Goal: Obtain resource: Download file/media

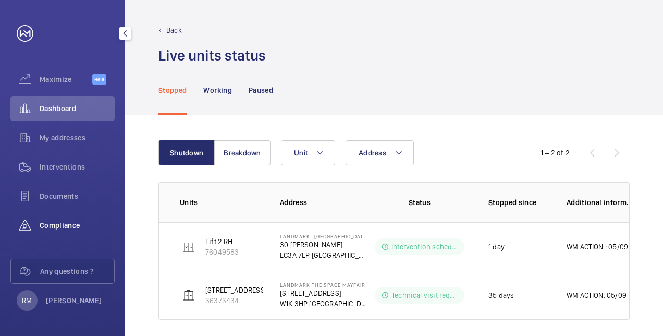
click at [56, 217] on div "Compliance" at bounding box center [62, 225] width 104 height 25
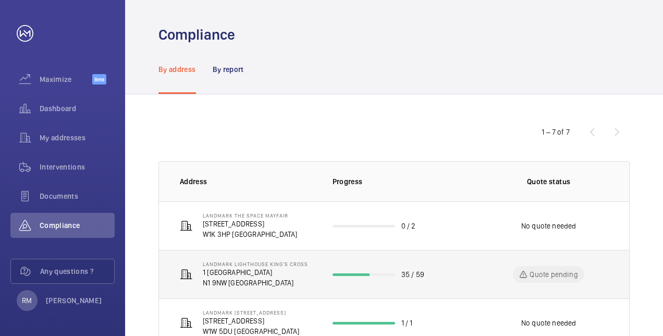
click at [259, 287] on p "N1 9NW [GEOGRAPHIC_DATA]" at bounding box center [255, 282] width 105 height 10
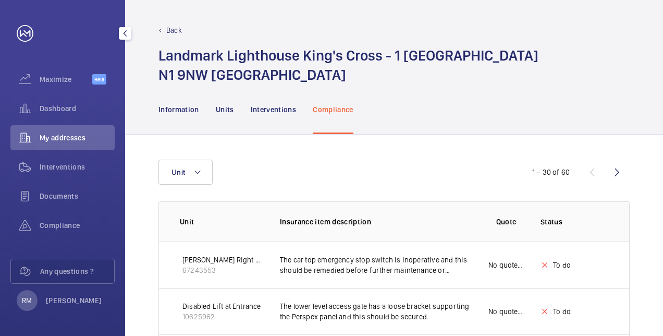
click at [120, 38] on button "button" at bounding box center [125, 33] width 13 height 13
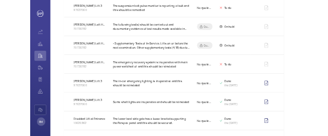
scroll to position [339, 0]
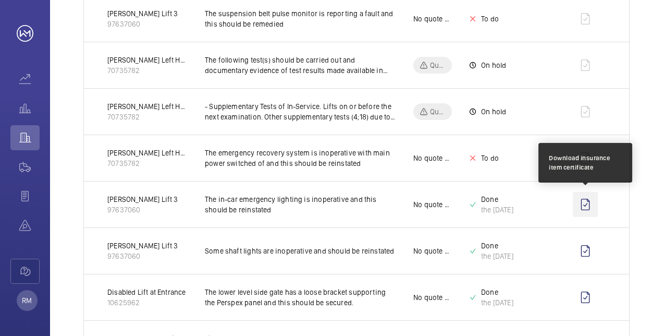
click at [587, 201] on wm-front-icon-button at bounding box center [585, 204] width 25 height 25
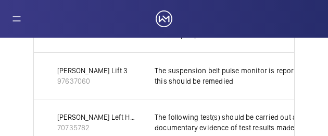
click at [66, 25] on div "Maximize Beta Dashboard My addresses Interventions Documents Compliance Any que…" at bounding box center [164, 68] width 328 height 136
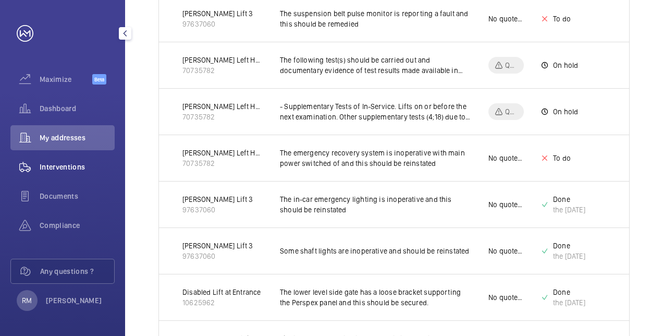
click at [50, 165] on span "Interventions" at bounding box center [77, 167] width 75 height 10
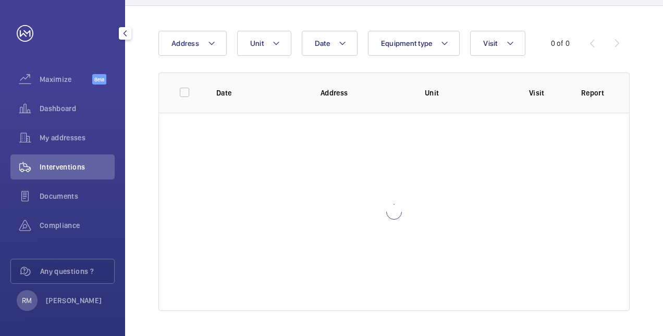
scroll to position [89, 0]
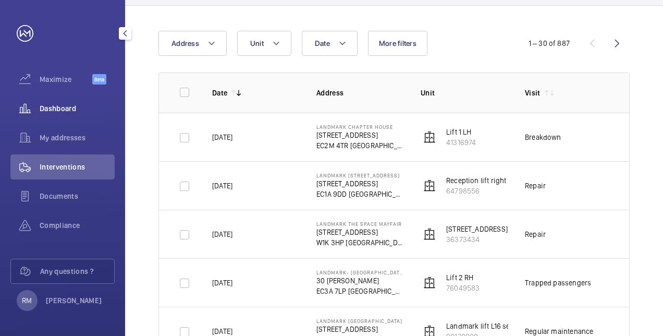
click at [66, 105] on span "Dashboard" at bounding box center [77, 108] width 75 height 10
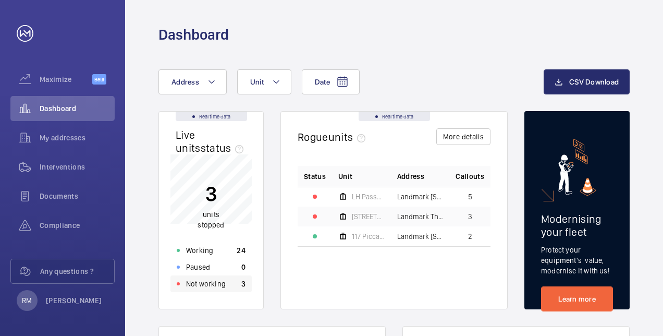
click at [221, 283] on p "Not working" at bounding box center [206, 283] width 40 height 10
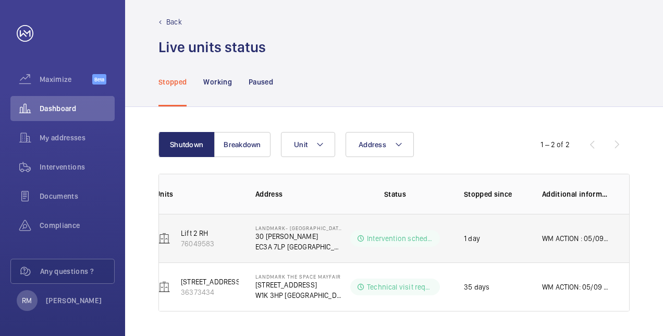
scroll to position [0, 21]
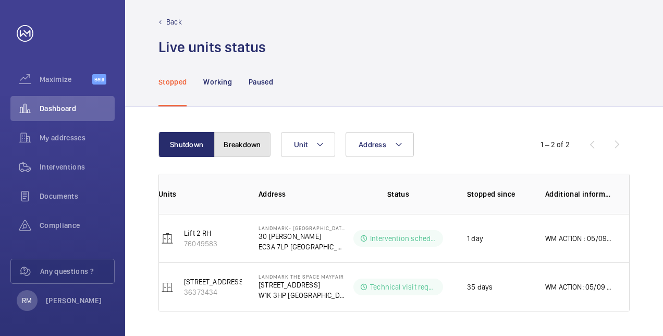
click at [259, 155] on button "Breakdown" at bounding box center [242, 144] width 56 height 25
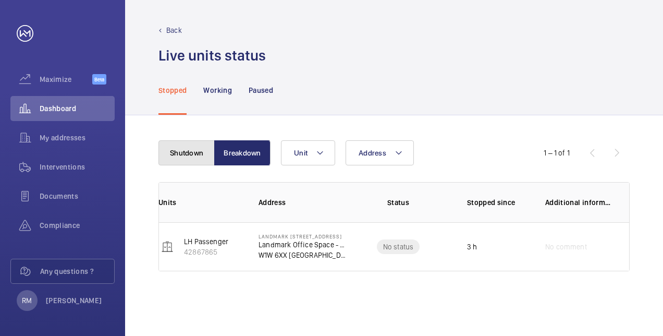
click at [190, 149] on button "Shutdown" at bounding box center [186, 152] width 56 height 25
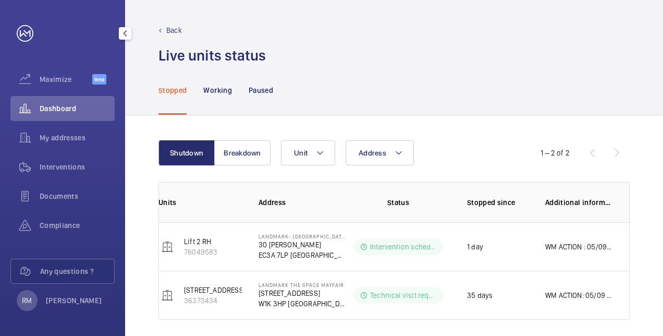
click at [125, 31] on mat-icon "button" at bounding box center [125, 33] width 13 height 8
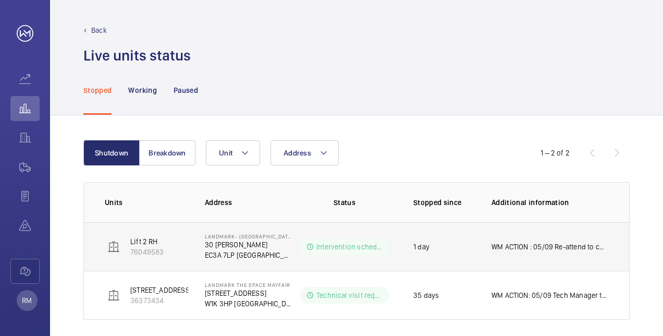
click at [579, 259] on td "WM ACTION : 05/09 Re-attend to continue investigation with second engineer. 04/…" at bounding box center [552, 246] width 154 height 48
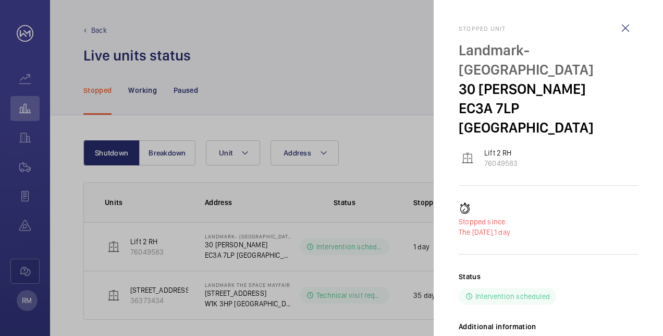
scroll to position [36, 0]
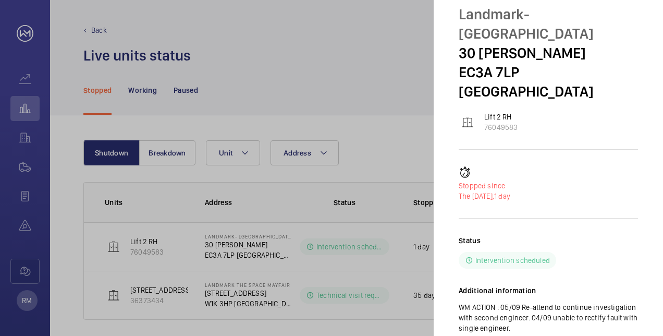
click at [22, 142] on div at bounding box center [331, 168] width 663 height 336
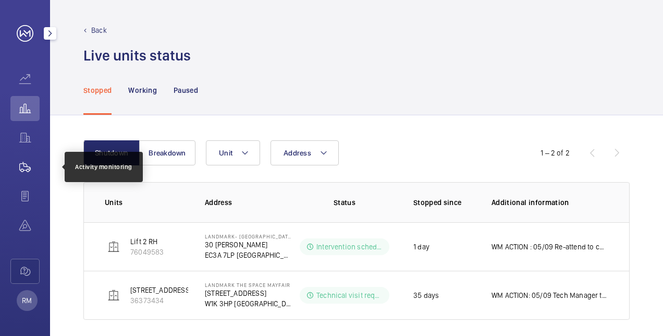
click at [33, 163] on wm-front-icon-button at bounding box center [24, 166] width 29 height 25
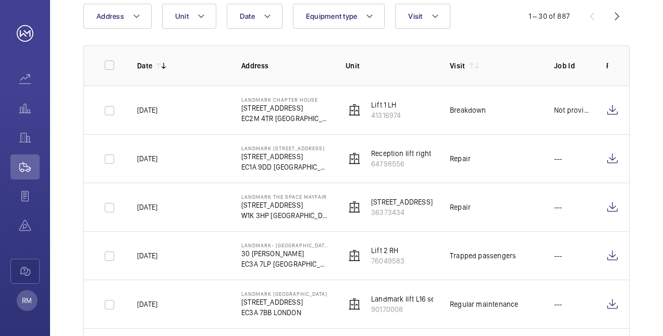
scroll to position [116, 0]
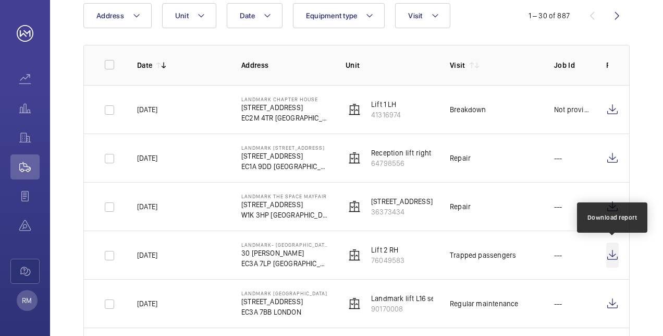
click at [609, 253] on wm-front-icon-button at bounding box center [612, 254] width 13 height 25
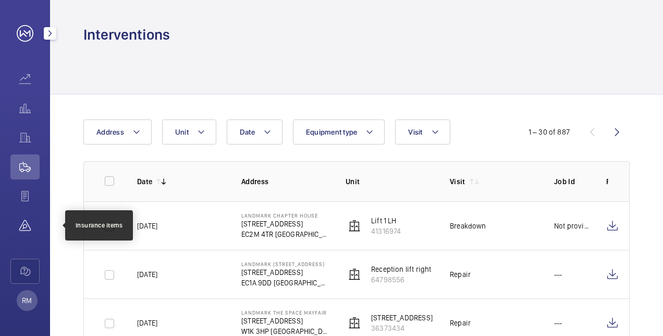
click at [33, 221] on wm-front-icon-button at bounding box center [24, 225] width 29 height 25
